Goal: Task Accomplishment & Management: Use online tool/utility

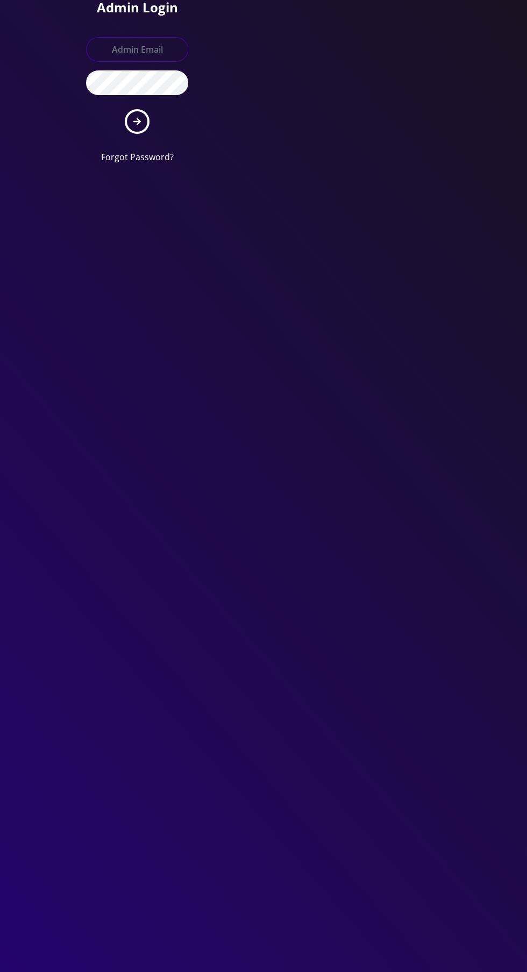
click at [115, 49] on input "text" at bounding box center [137, 49] width 102 height 25
type input "[EMAIL_ADDRESS][DOMAIN_NAME]"
click at [125, 109] on button "submit" at bounding box center [137, 121] width 25 height 25
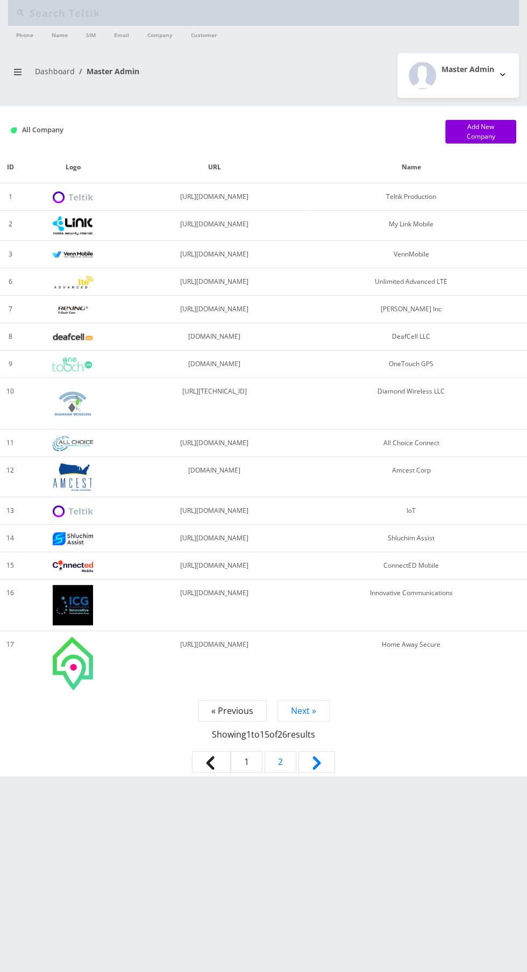
type input "Empire"
click at [21, 72] on icon "breadcrumb" at bounding box center [18, 72] width 8 height 9
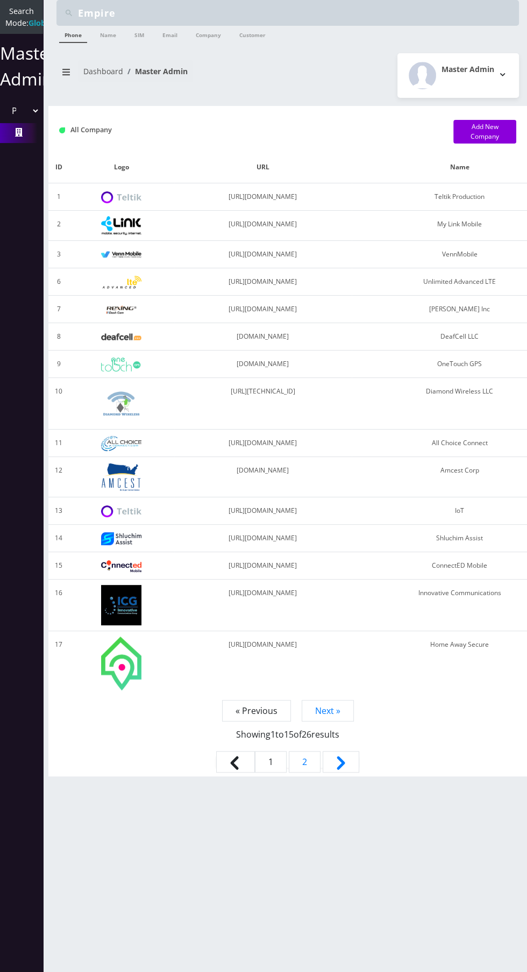
click at [12, 121] on select "Please select a Company Teltik Production My Link Mobile VennMobile Unlimited A…" at bounding box center [21, 110] width 37 height 20
select select "13"
click at [3, 112] on select "Please select a Company Teltik Production My Link Mobile VennMobile Unlimited A…" at bounding box center [21, 110] width 37 height 20
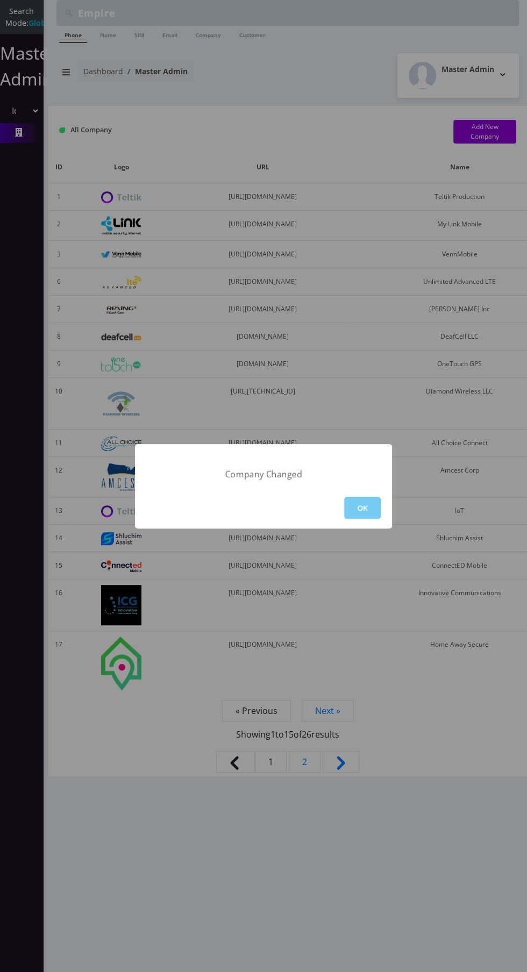
click at [362, 507] on button "OK" at bounding box center [362, 508] width 37 height 22
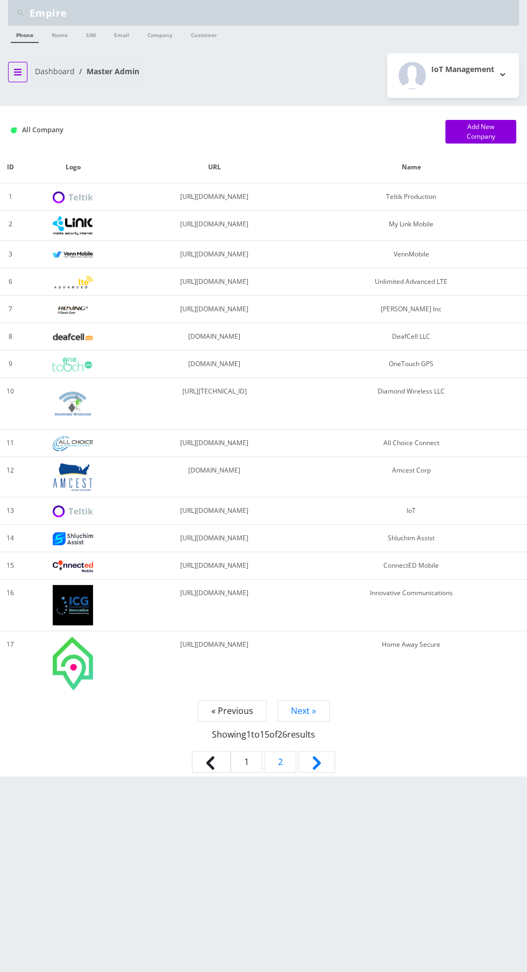
click at [17, 71] on icon "breadcrumb" at bounding box center [18, 72] width 8 height 6
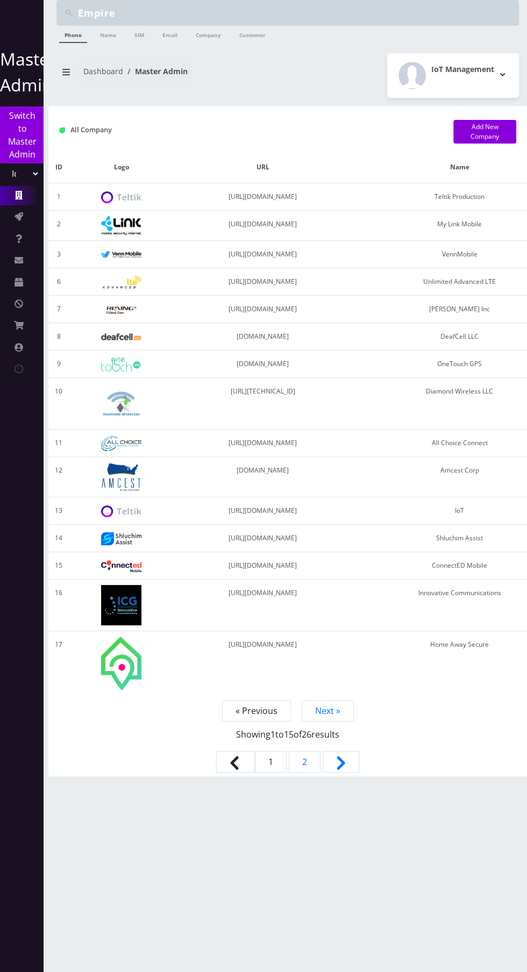
click at [15, 193] on icon at bounding box center [19, 195] width 8 height 9
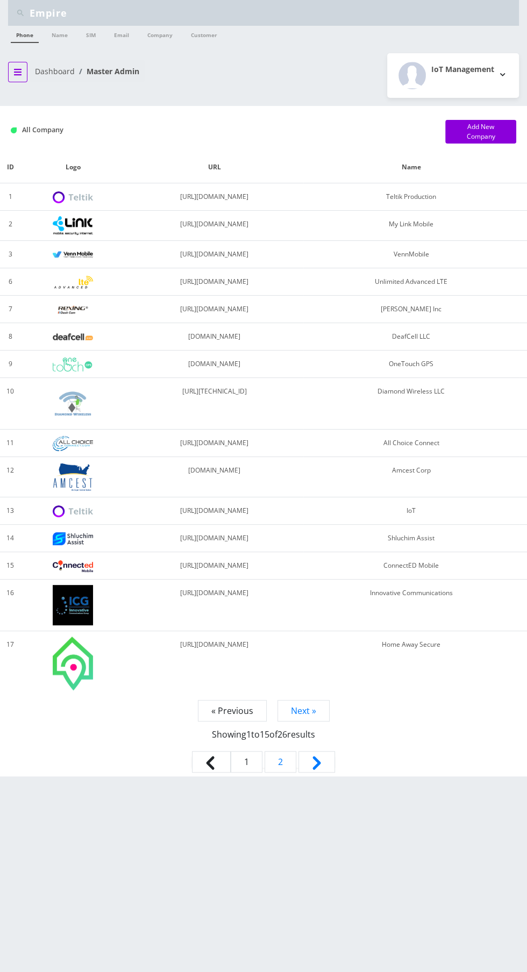
click at [17, 71] on icon "breadcrumb" at bounding box center [18, 72] width 8 height 6
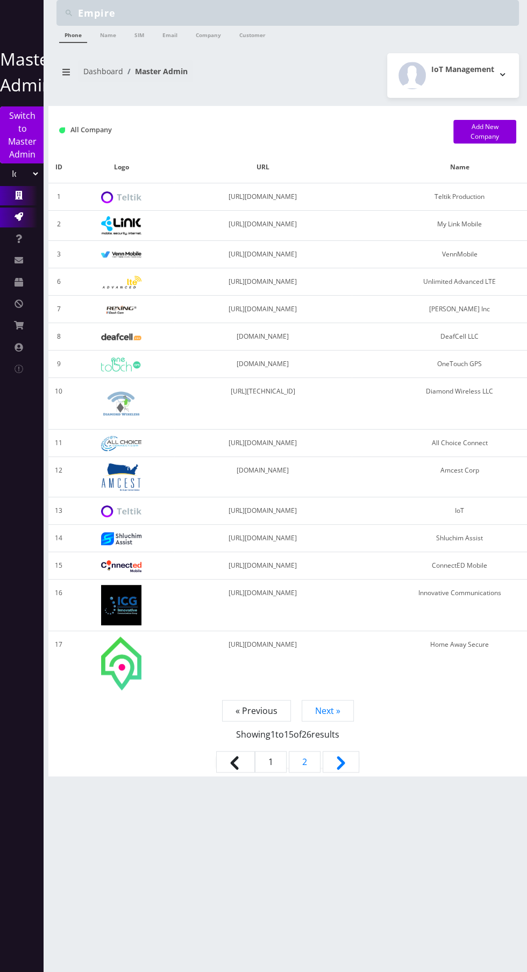
click at [17, 217] on icon at bounding box center [19, 216] width 9 height 9
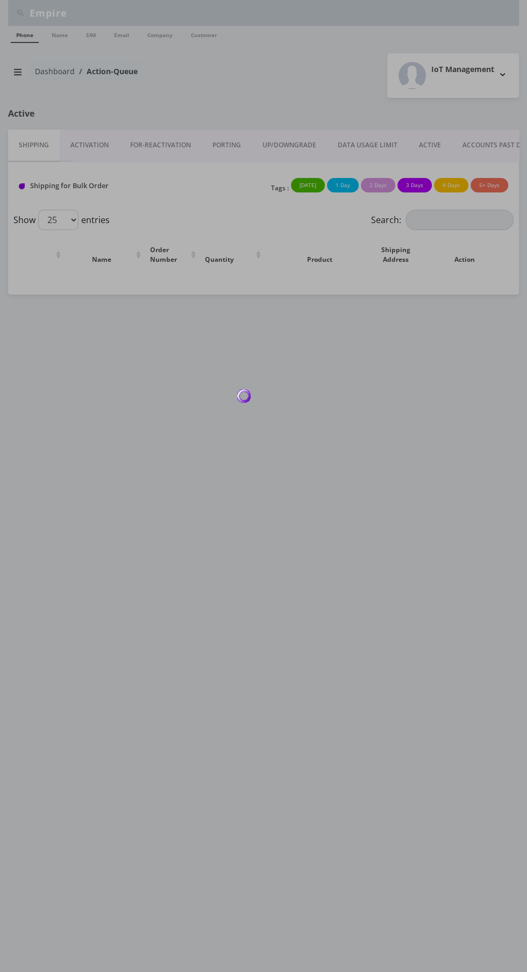
click at [86, 140] on div at bounding box center [263, 486] width 527 height 972
click at [86, 137] on div at bounding box center [263, 486] width 527 height 972
click at [81, 137] on div at bounding box center [263, 486] width 527 height 972
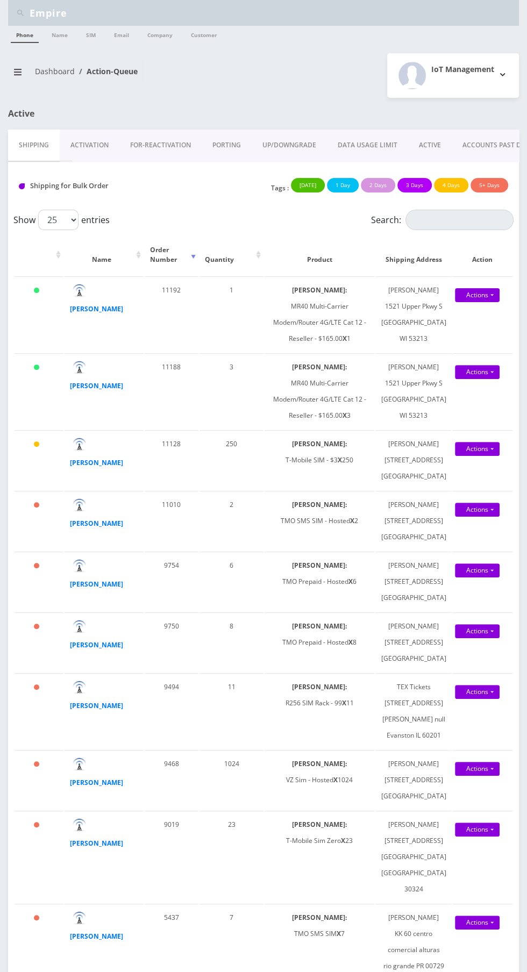
click at [83, 133] on link "Activation" at bounding box center [90, 145] width 60 height 31
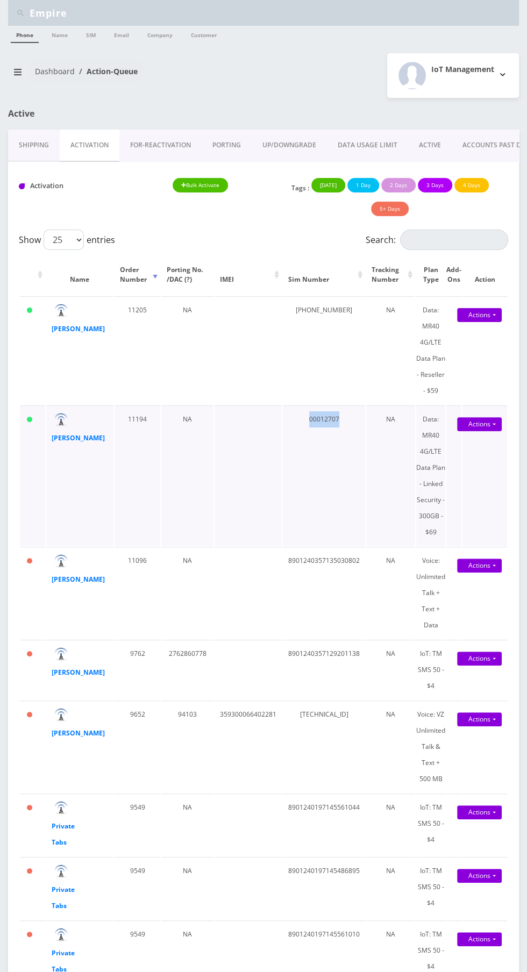
copy td "00012707"
